Goal: Information Seeking & Learning: Learn about a topic

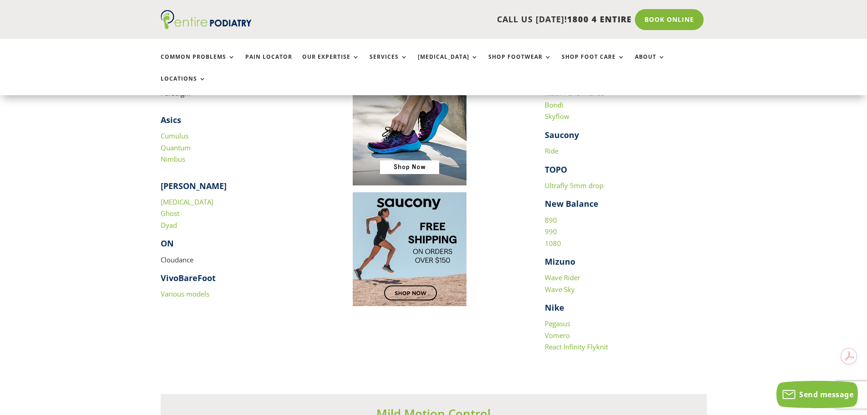
scroll to position [947, 0]
click at [562, 318] on link "Pegasus" at bounding box center [557, 322] width 25 height 9
click at [560, 330] on link "Vomero" at bounding box center [557, 334] width 25 height 9
click at [562, 341] on link "React Infinity Flyknit" at bounding box center [576, 345] width 63 height 9
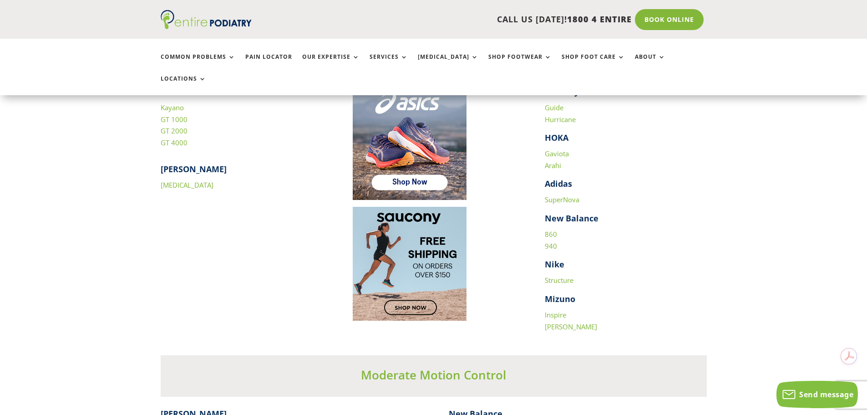
scroll to position [1311, 0]
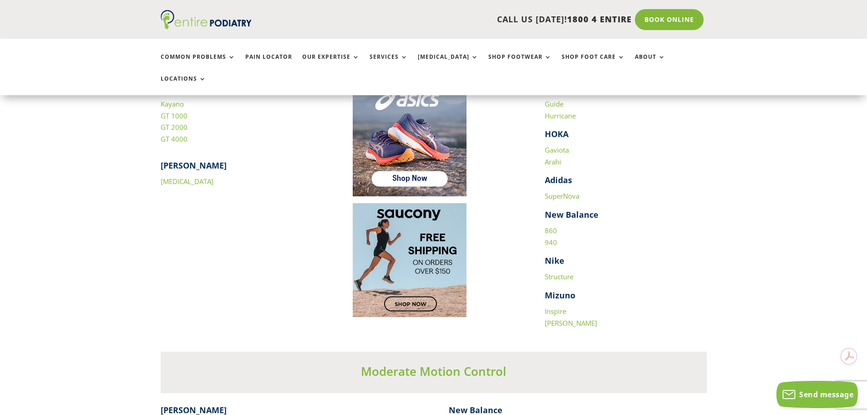
click at [555, 272] on link "Structure" at bounding box center [559, 276] width 29 height 9
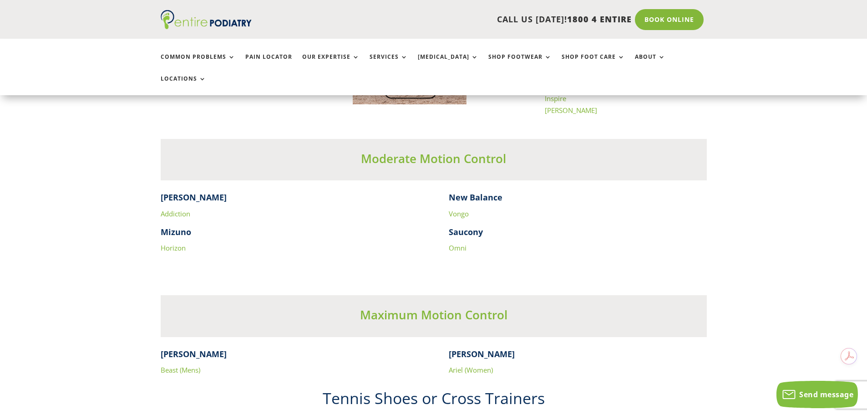
scroll to position [1530, 0]
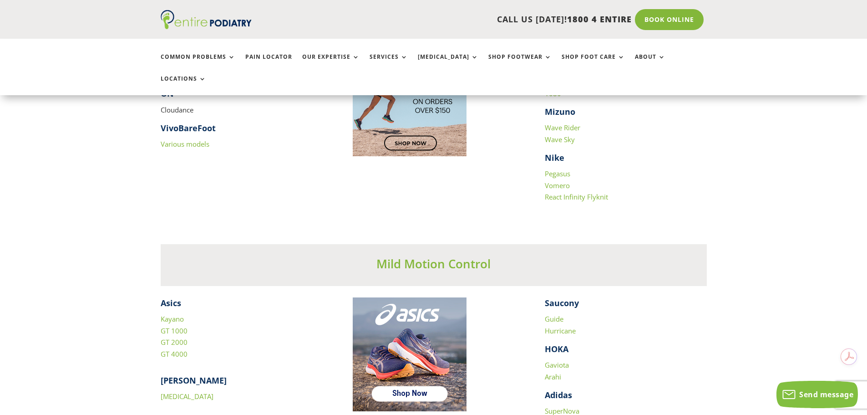
scroll to position [1093, 0]
